Goal: Navigation & Orientation: Go to known website

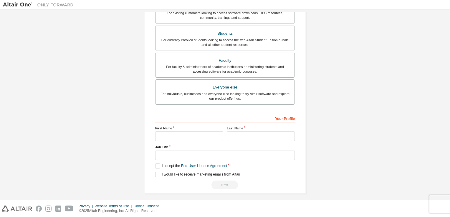
scroll to position [125, 0]
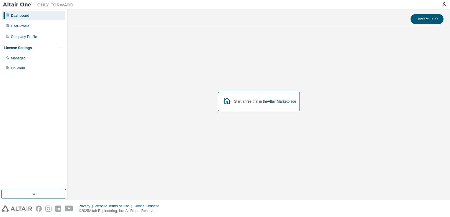
click at [446, 3] on div at bounding box center [444, 4] width 12 height 5
click at [443, 4] on icon "button" at bounding box center [444, 4] width 5 height 5
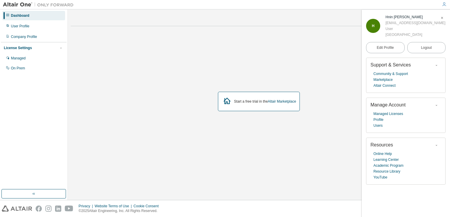
click at [337, 93] on div "Start a free trial in the Altair Marketplace" at bounding box center [259, 101] width 376 height 141
click at [277, 100] on link "Altair Marketplace" at bounding box center [282, 102] width 28 height 4
